Goal: Information Seeking & Learning: Learn about a topic

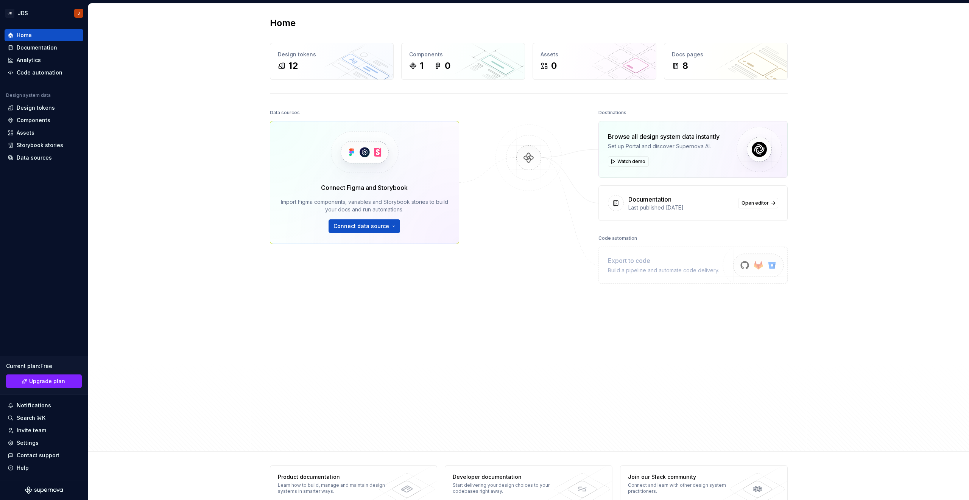
scroll to position [3, 0]
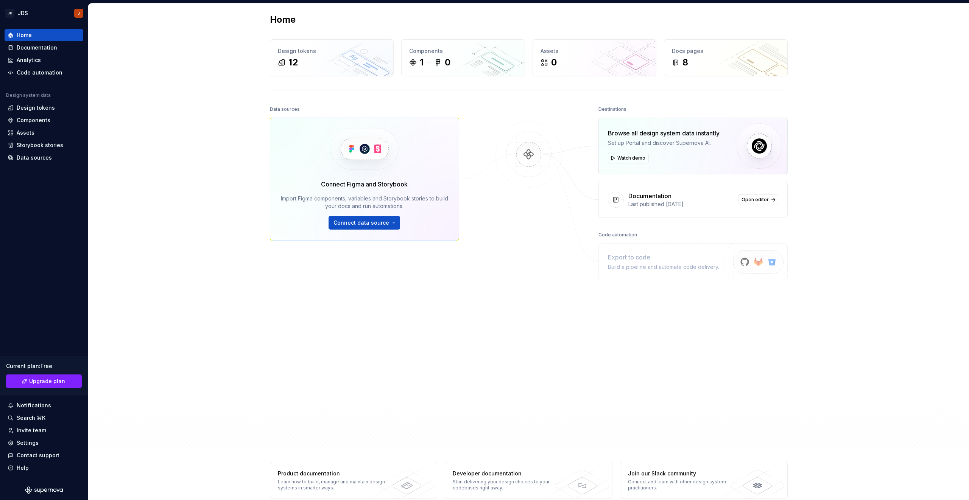
click at [152, 104] on div "Home Design tokens 12 Components 1 0 Assets 0 Docs pages 8 Data sources Connect…" at bounding box center [528, 224] width 881 height 449
click at [31, 46] on div "Documentation" at bounding box center [37, 48] width 40 height 8
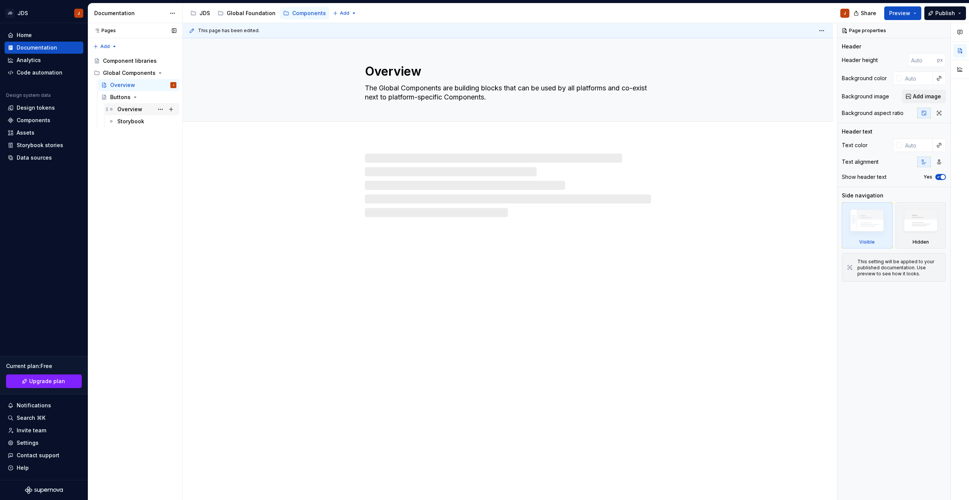
click at [123, 111] on div "Overview" at bounding box center [129, 110] width 25 height 8
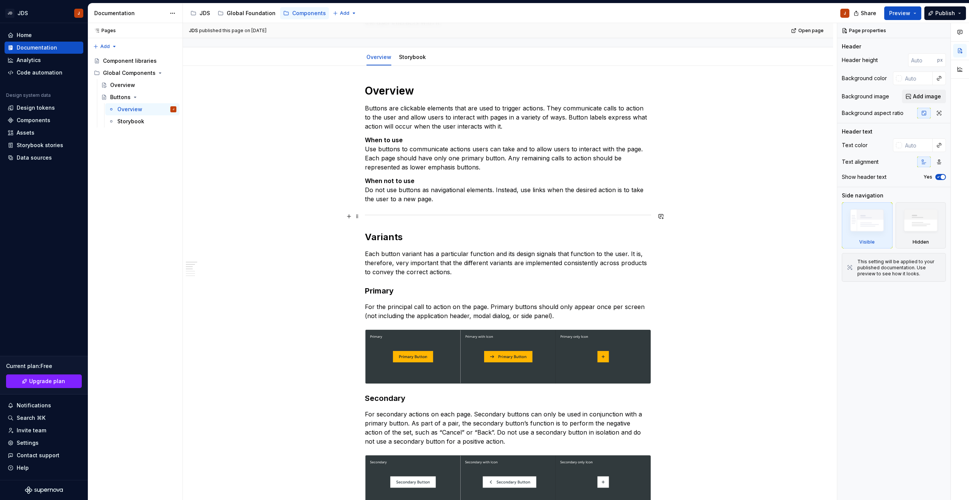
scroll to position [76, 0]
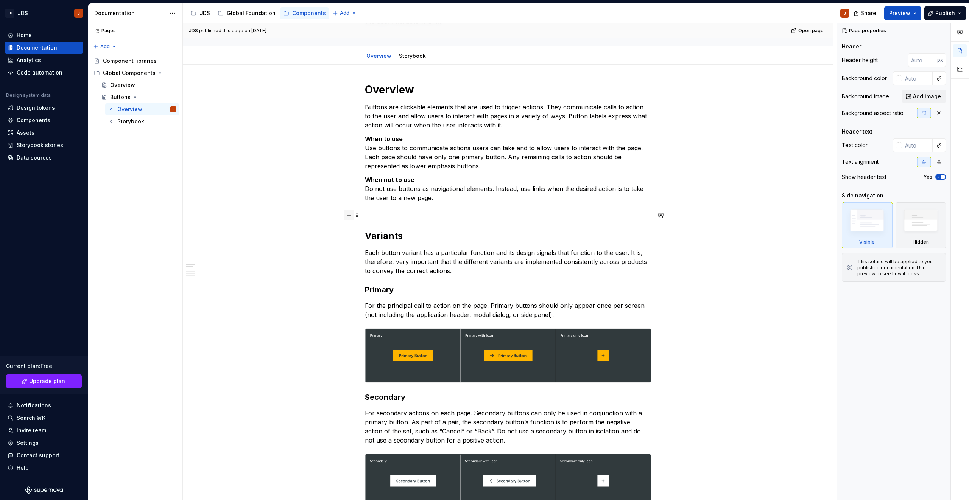
click at [350, 212] on button "button" at bounding box center [349, 215] width 11 height 11
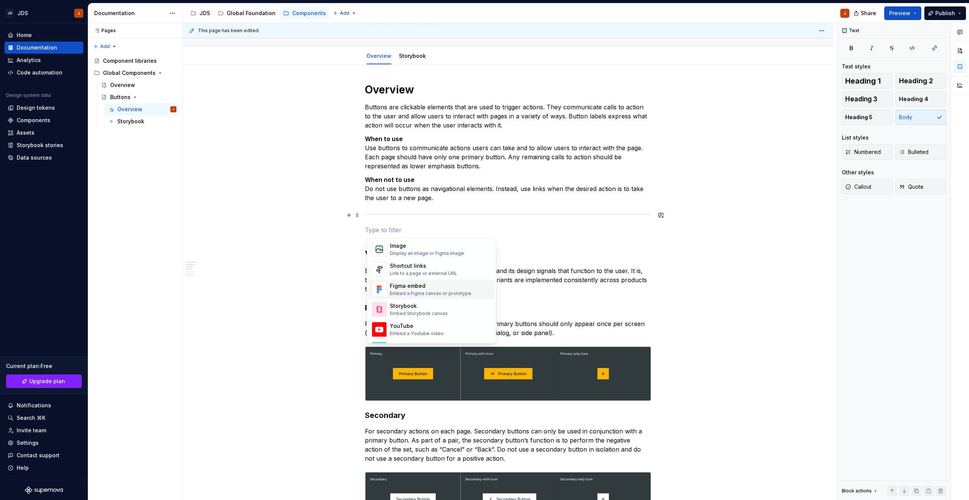
scroll to position [328, 0]
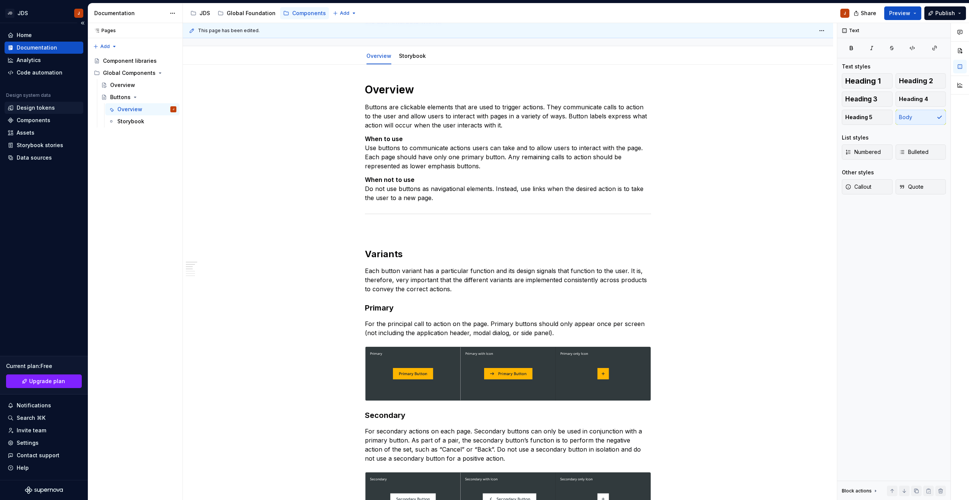
click at [33, 107] on div "Design tokens" at bounding box center [36, 108] width 38 height 8
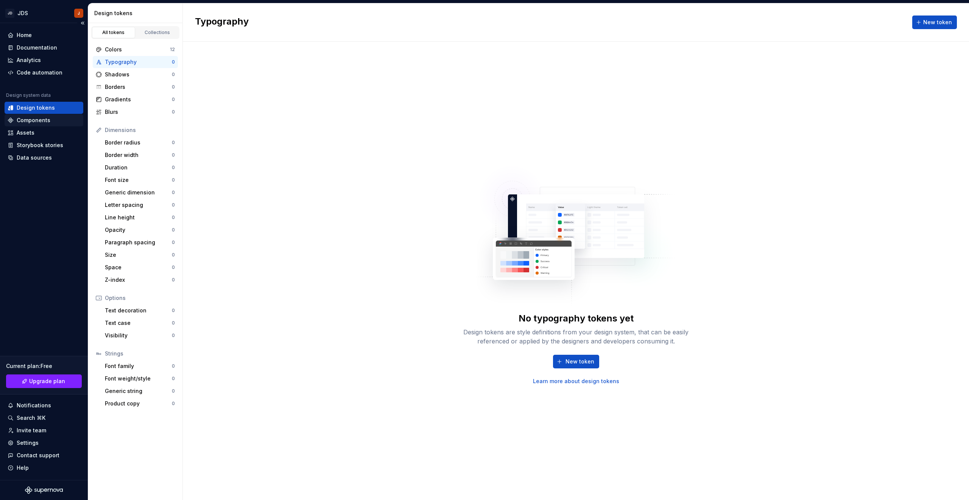
click at [39, 123] on div "Components" at bounding box center [34, 121] width 34 height 8
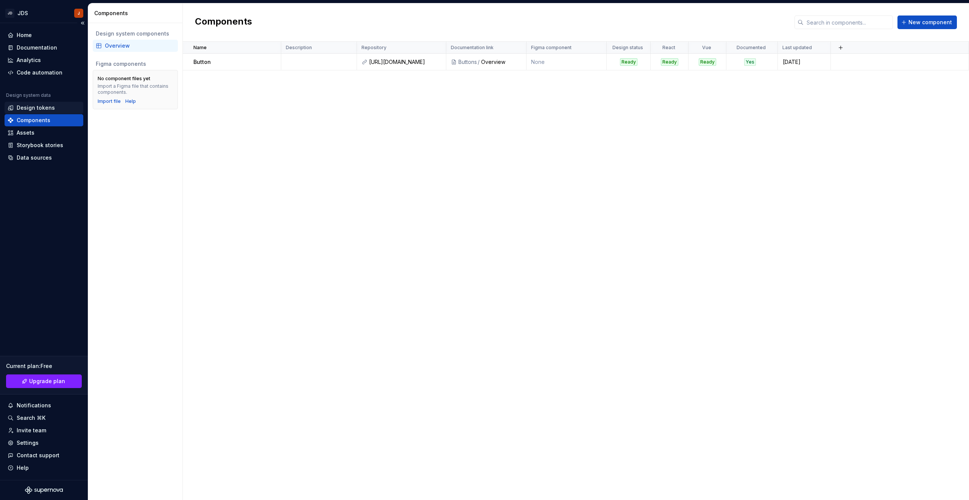
click at [36, 107] on div "Design tokens" at bounding box center [36, 108] width 38 height 8
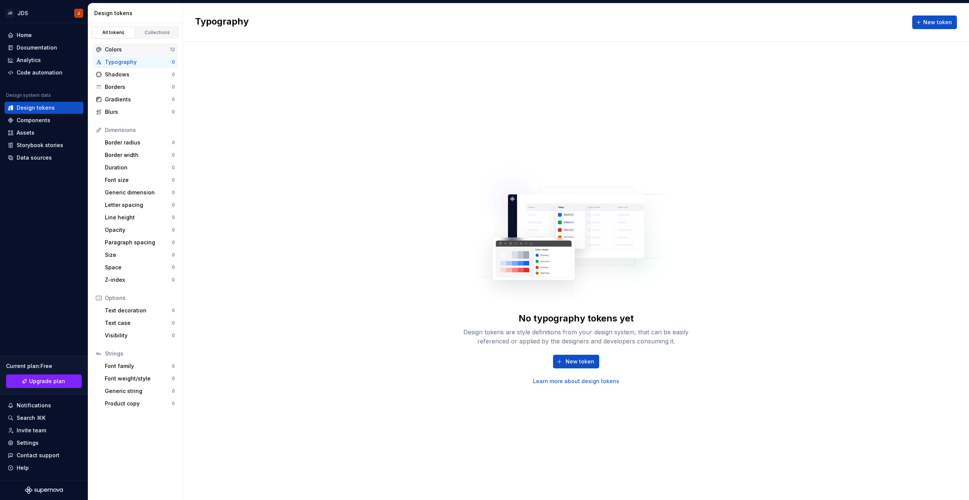
click at [117, 47] on div "Colors" at bounding box center [137, 50] width 65 height 8
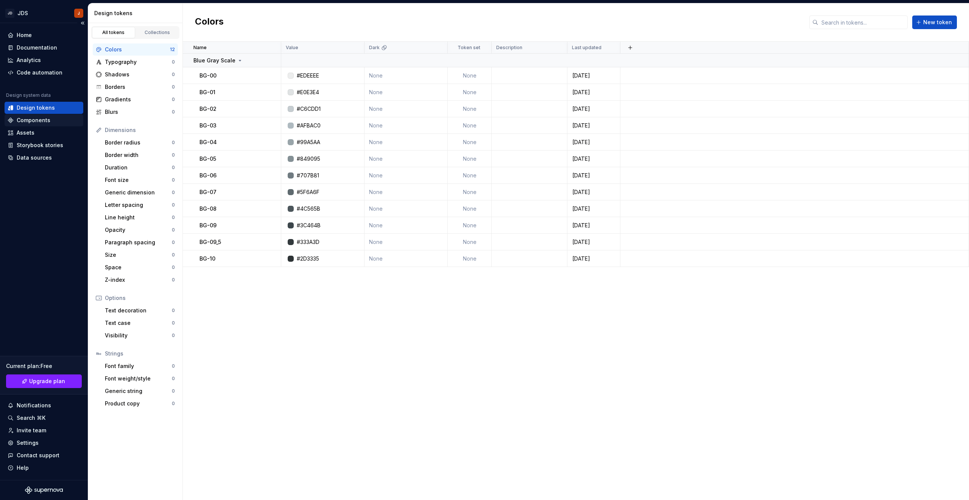
click at [28, 122] on div "Components" at bounding box center [34, 121] width 34 height 8
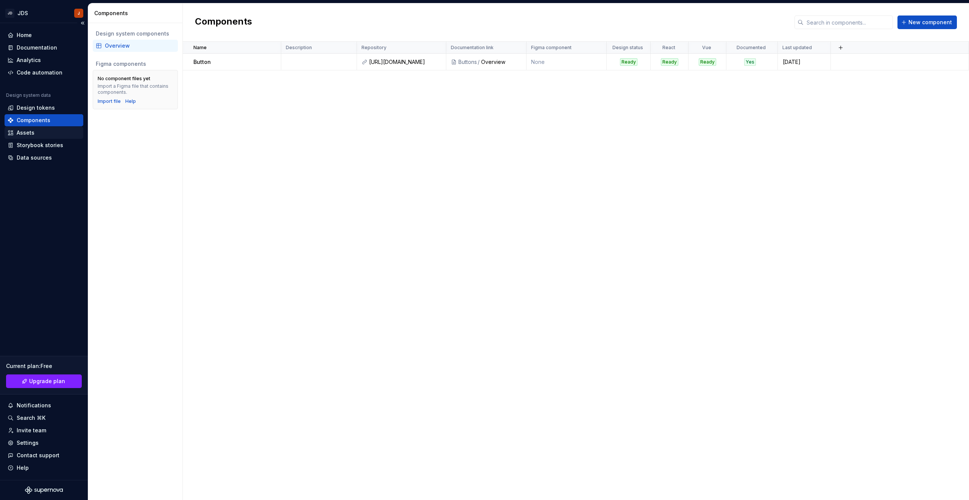
click at [34, 136] on div "Assets" at bounding box center [44, 133] width 73 height 8
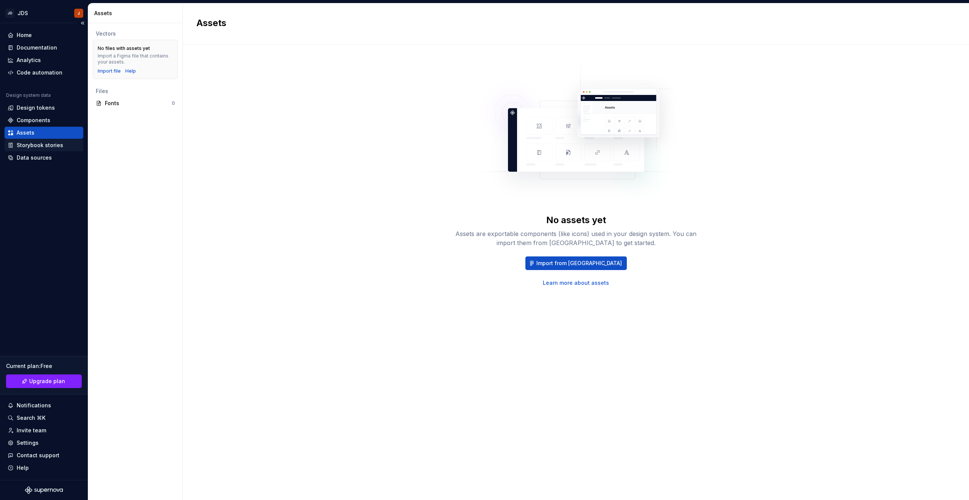
click at [37, 145] on div "Storybook stories" at bounding box center [40, 146] width 47 height 8
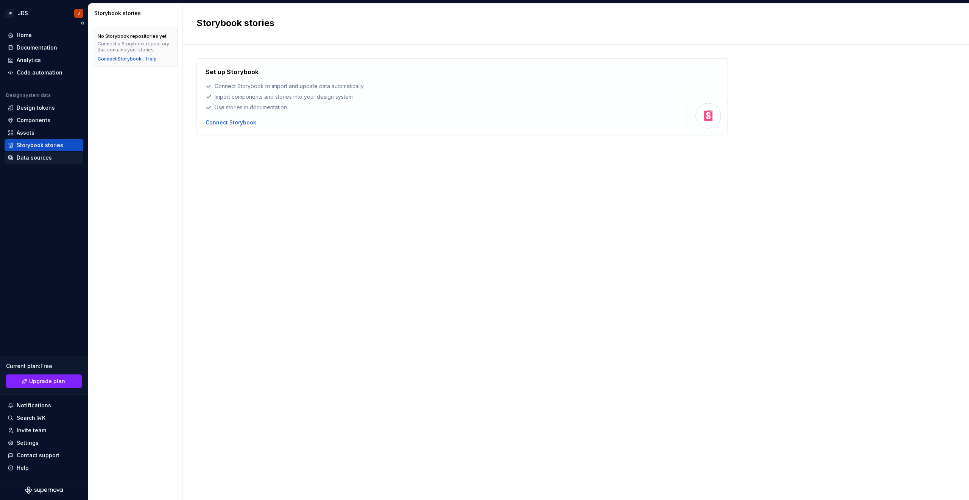
click at [31, 160] on div "Data sources" at bounding box center [34, 158] width 35 height 8
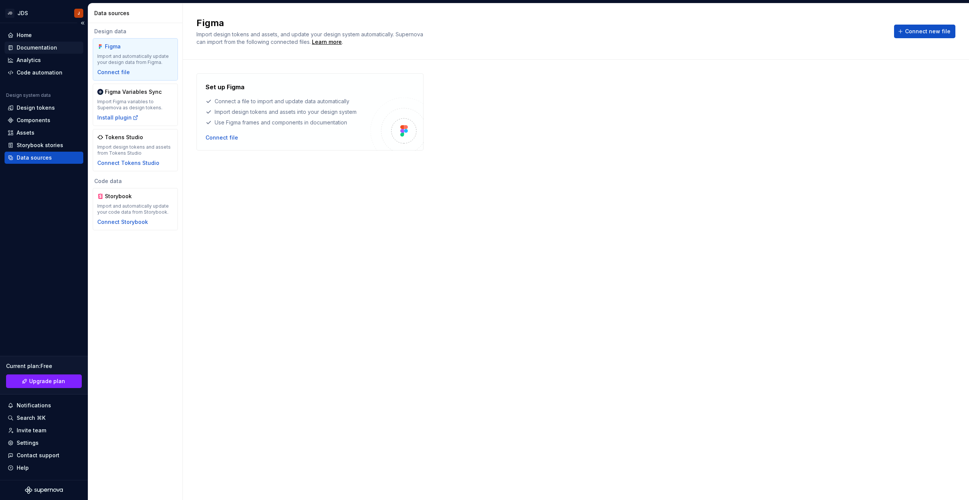
click at [24, 42] on div "Documentation" at bounding box center [44, 48] width 79 height 12
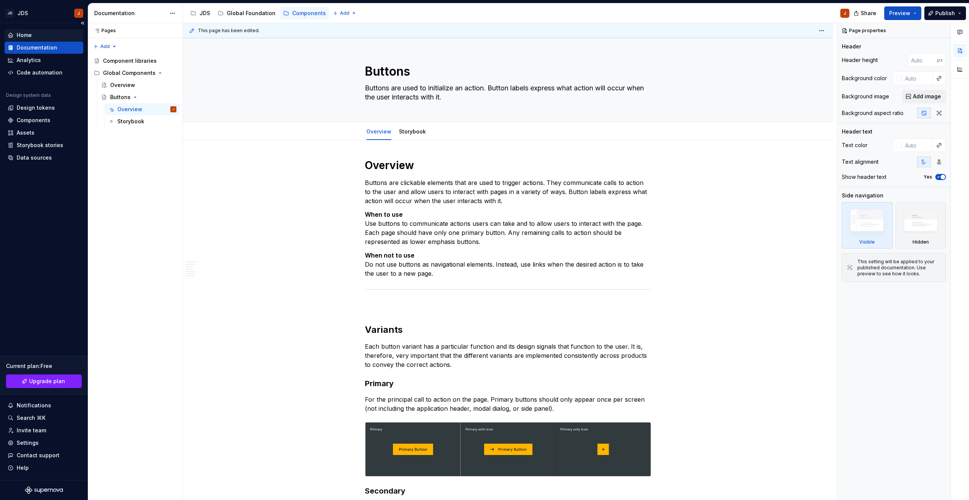
click at [40, 36] on div "Home" at bounding box center [44, 35] width 73 height 8
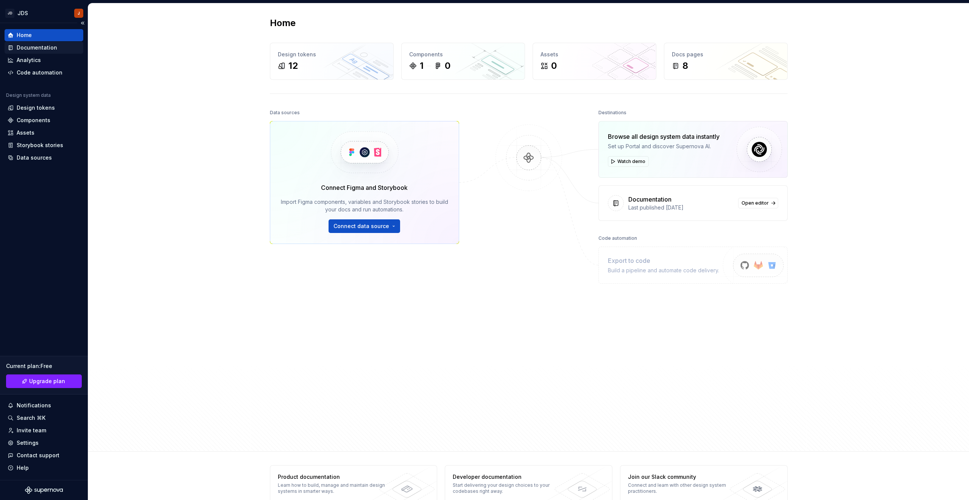
click at [40, 46] on div "Documentation" at bounding box center [37, 48] width 40 height 8
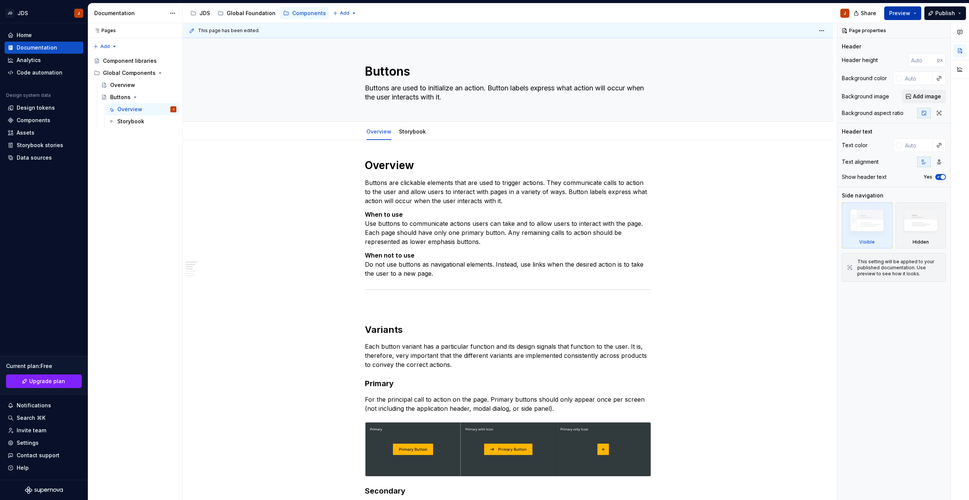
click at [903, 14] on span "Preview" at bounding box center [899, 13] width 21 height 8
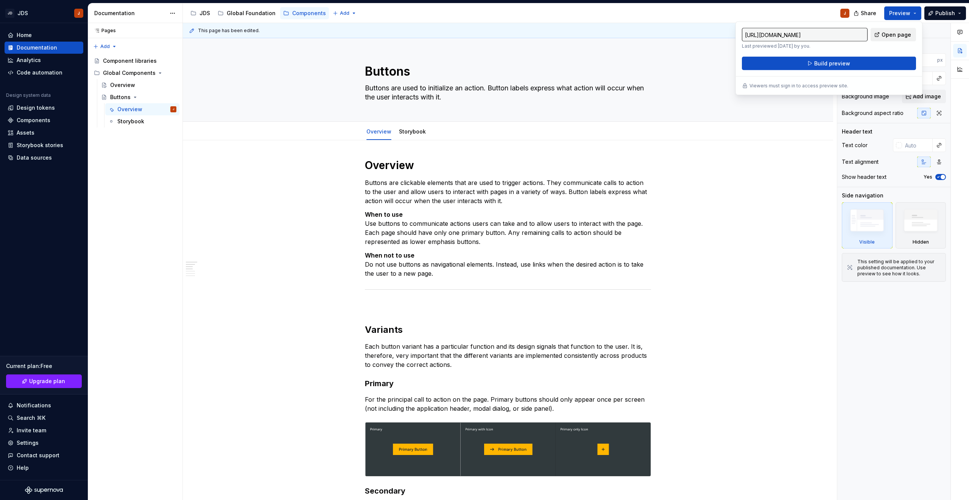
click at [906, 34] on span "Open page" at bounding box center [897, 35] width 30 height 8
type textarea "*"
